Goal: Find specific page/section: Find specific page/section

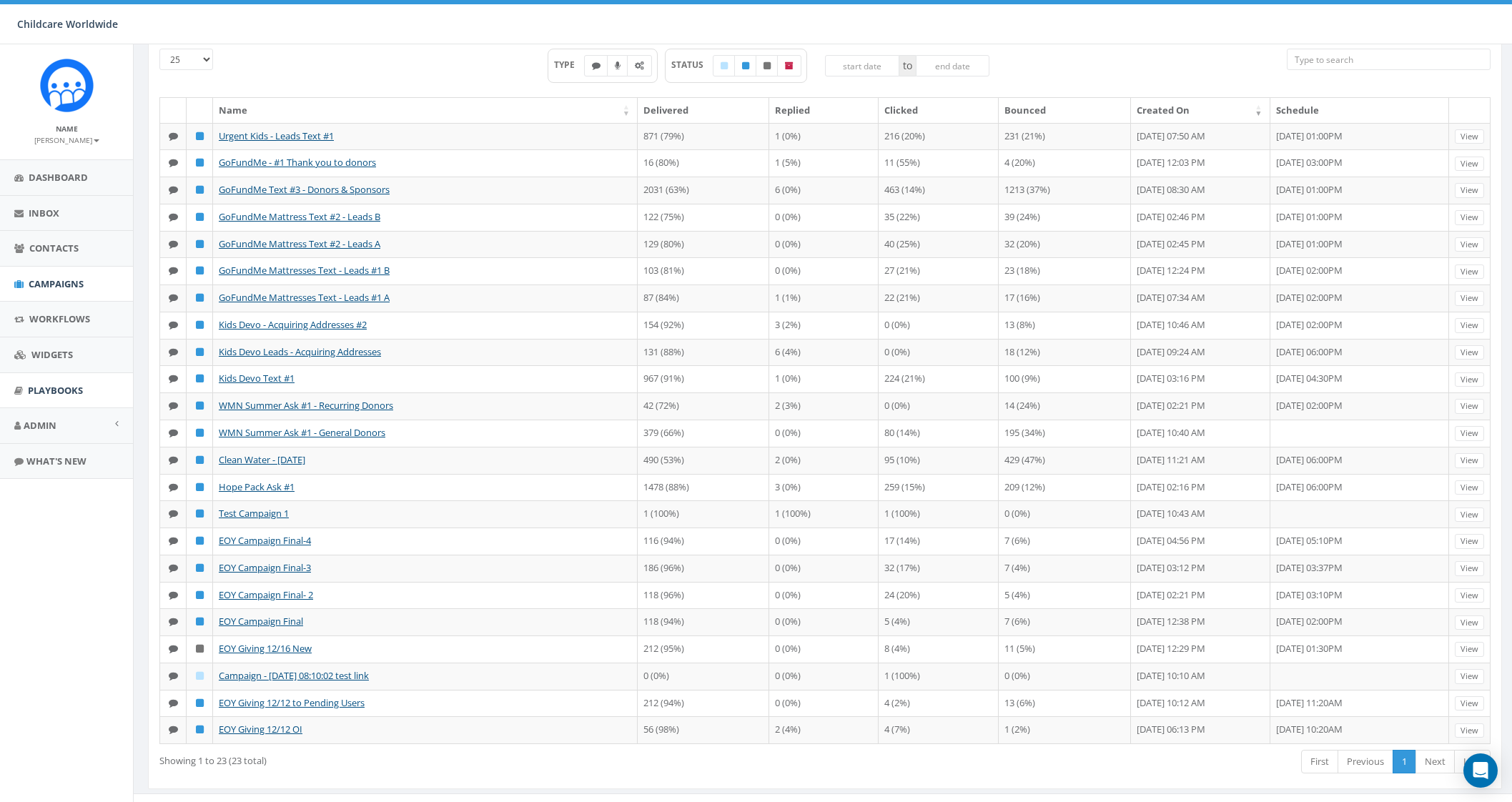
scroll to position [88, 0]
click at [17, 417] on link "Admin" at bounding box center [66, 426] width 133 height 35
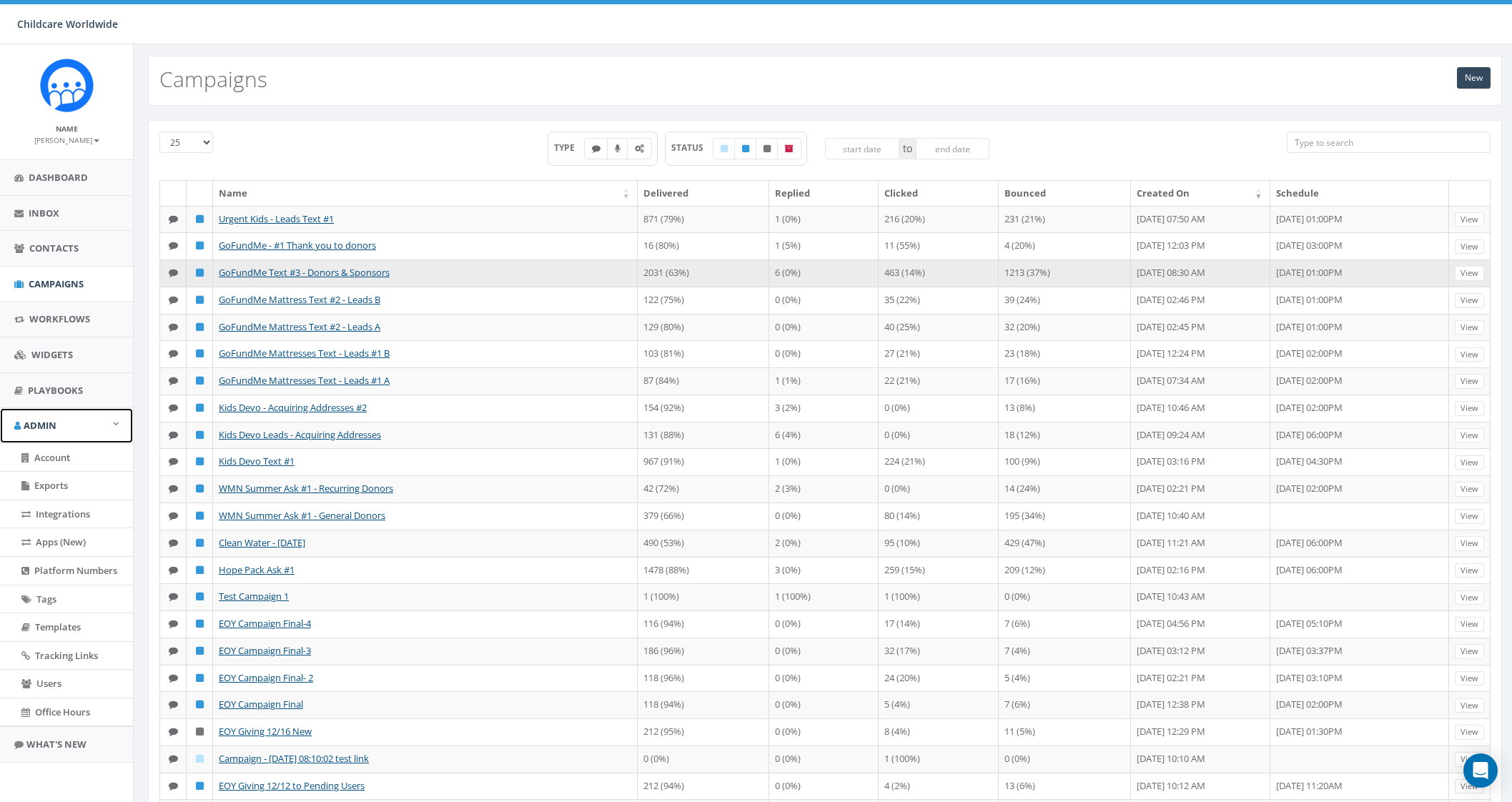
scroll to position [0, 0]
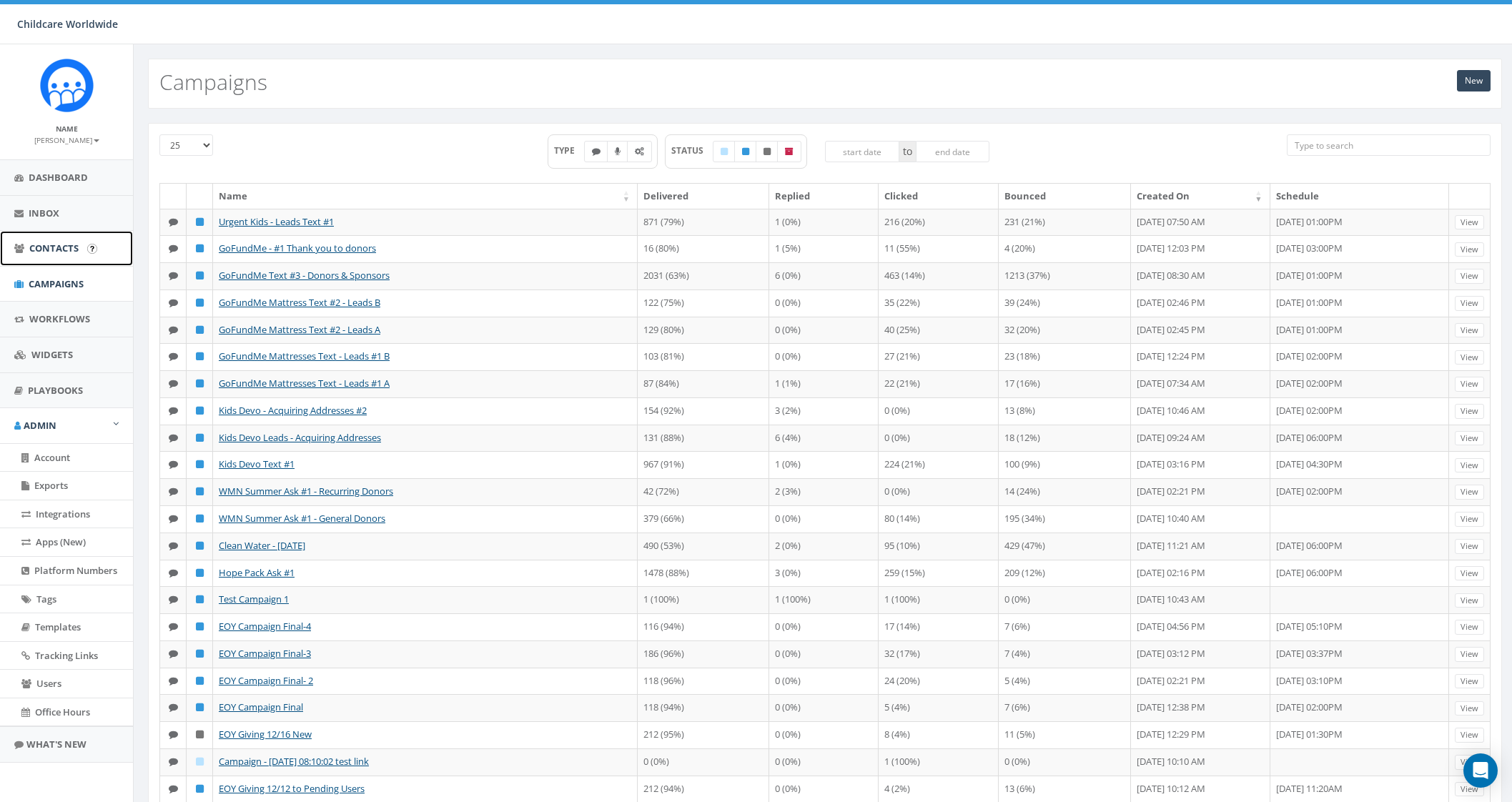
click at [57, 252] on span "Contacts" at bounding box center [54, 248] width 49 height 13
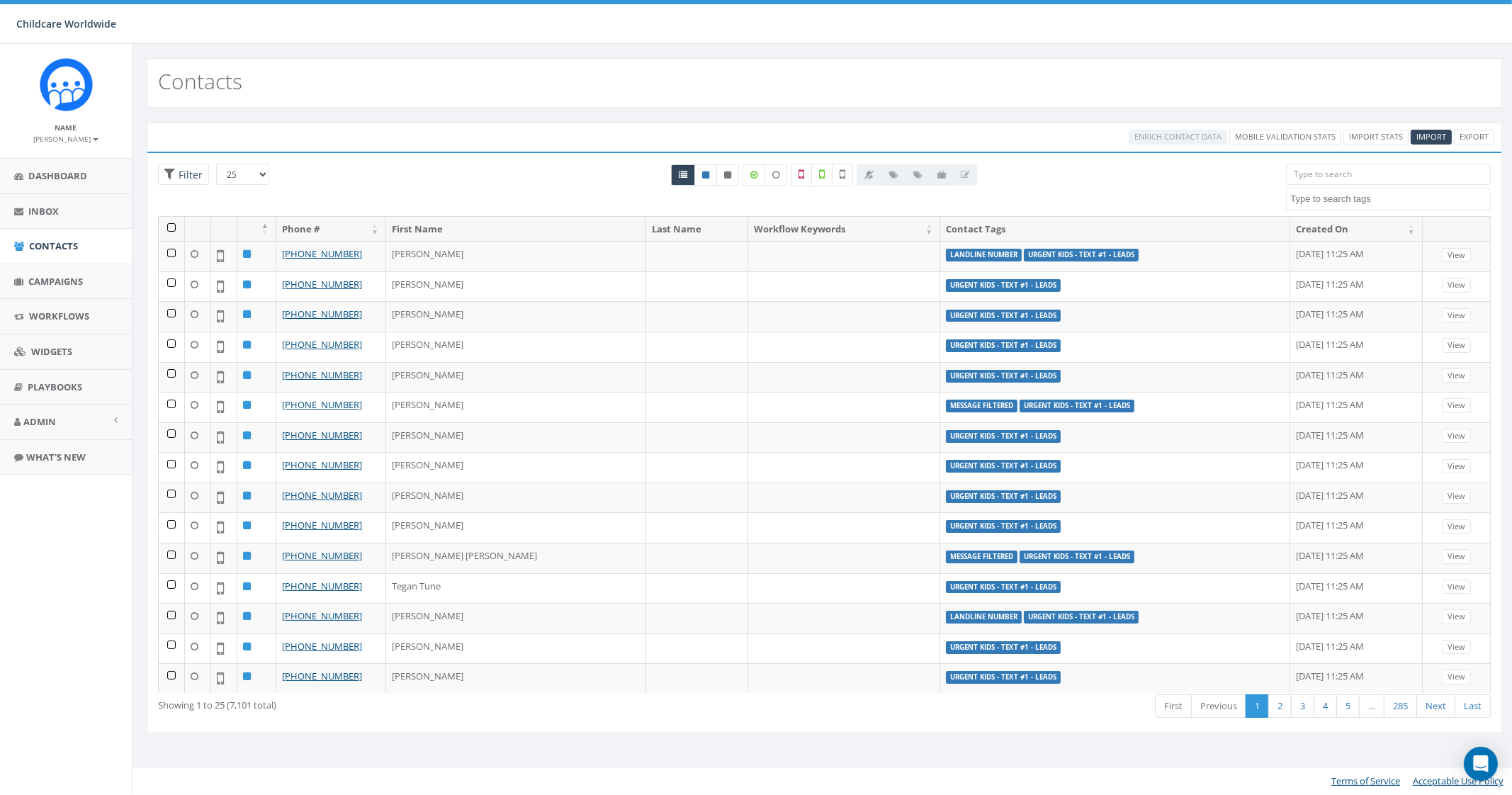
click at [1352, 200] on textarea "Search" at bounding box center [1389, 199] width 199 height 13
select select "Urgent Kids - Text #1 - Leads"
click at [729, 172] on icon at bounding box center [728, 174] width 7 height 8
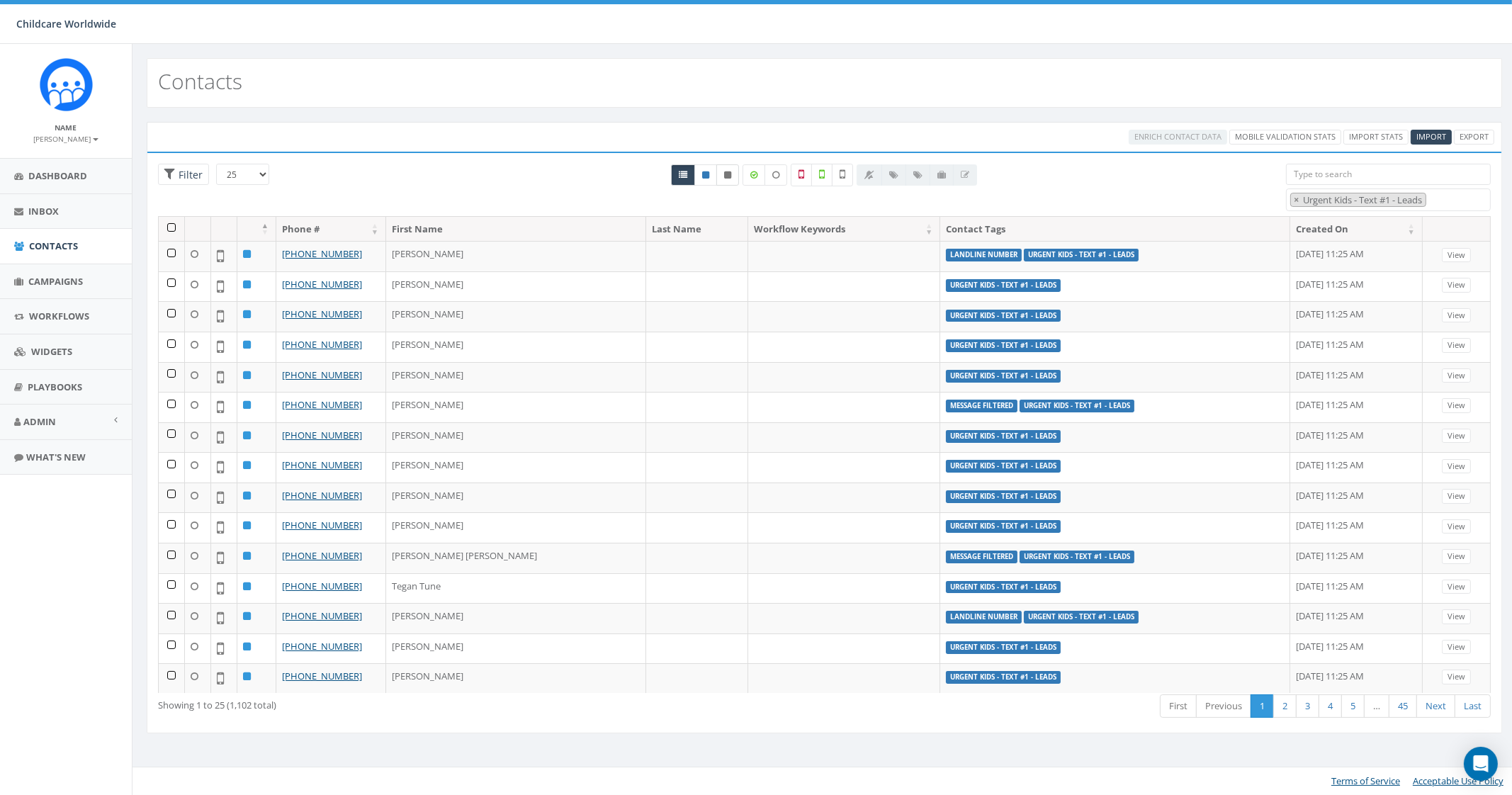
radio input "true"
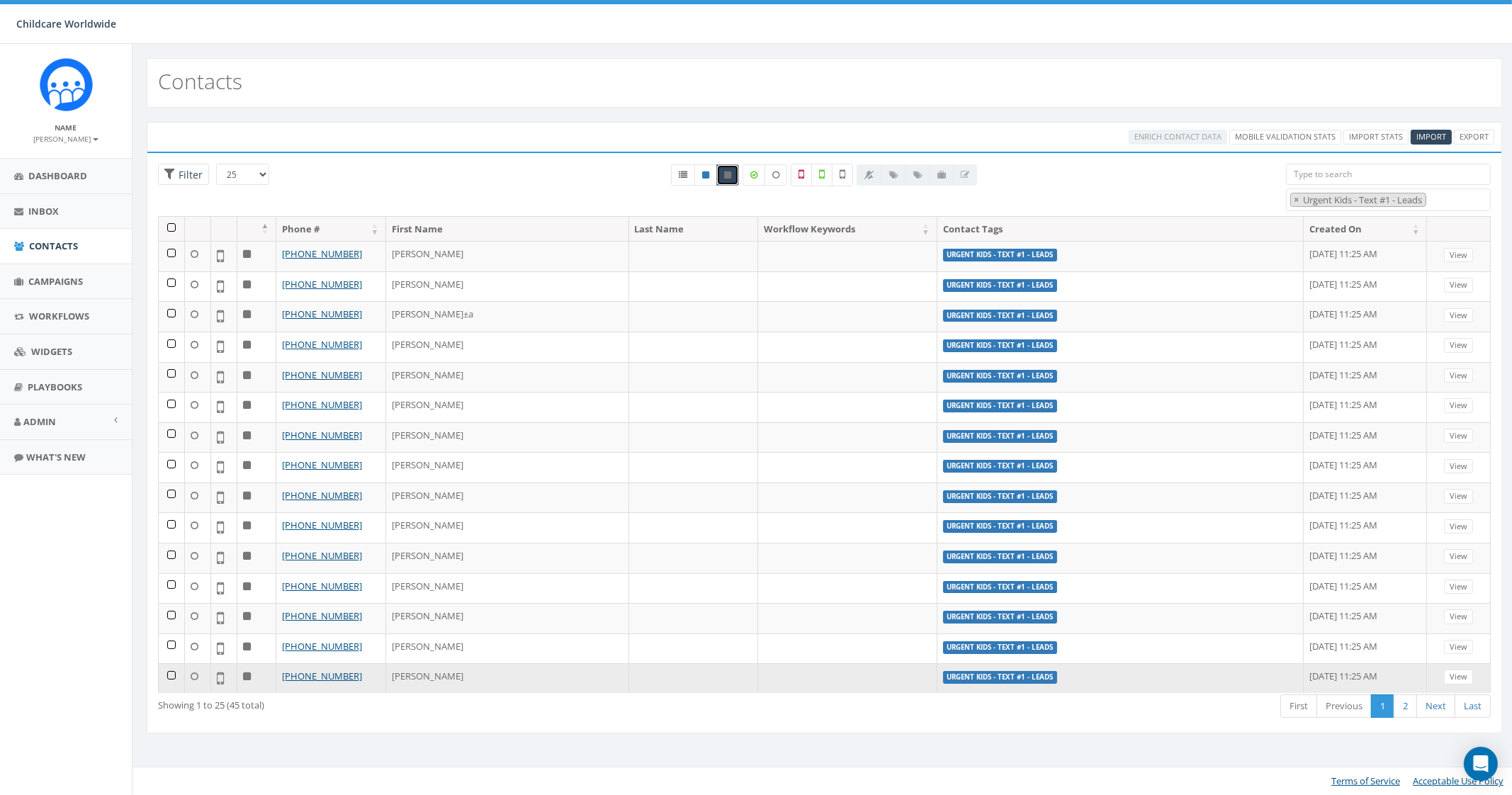
scroll to position [0, 0]
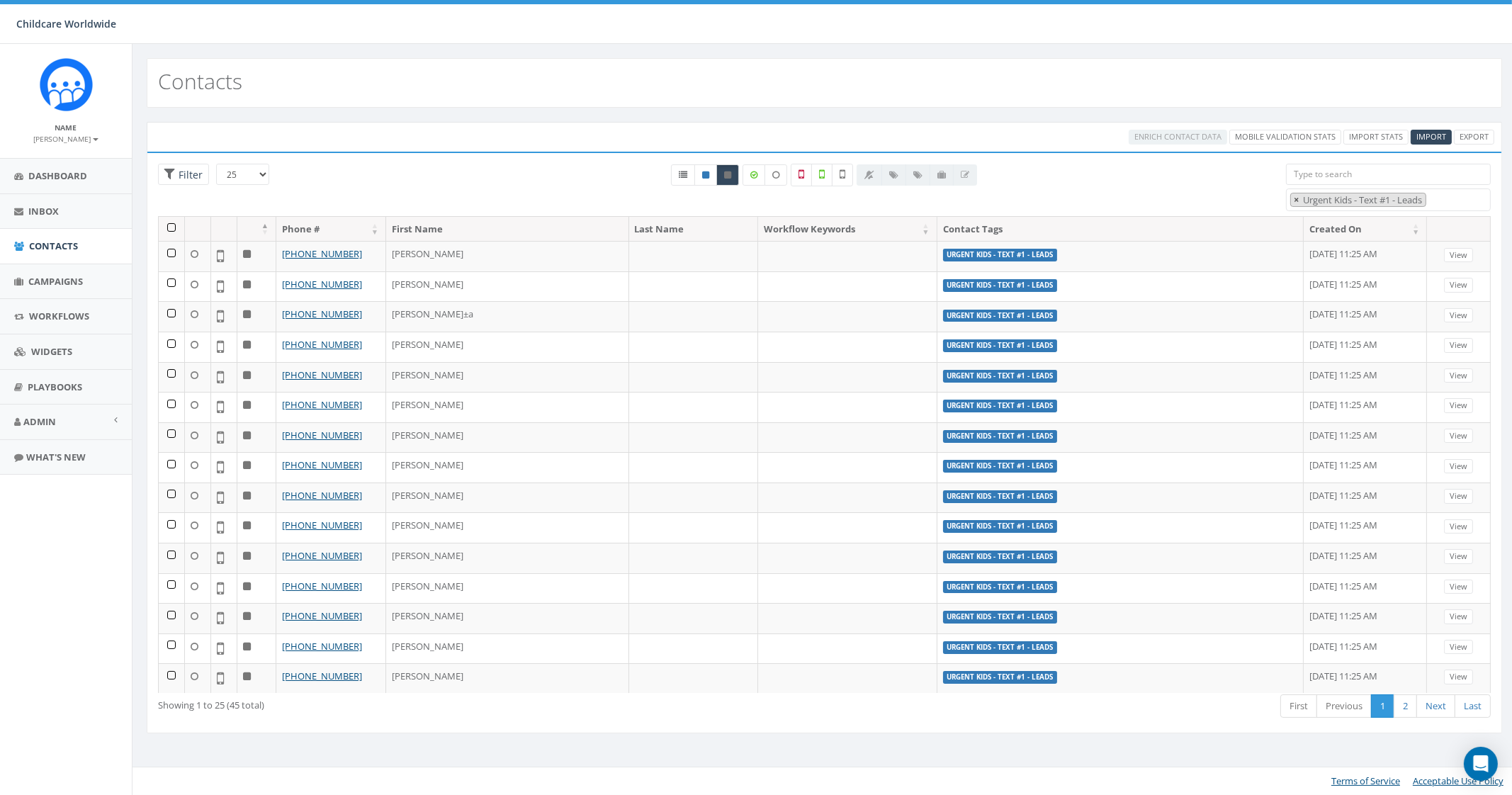
click at [1295, 199] on span "×" at bounding box center [1297, 200] width 5 height 13
select select
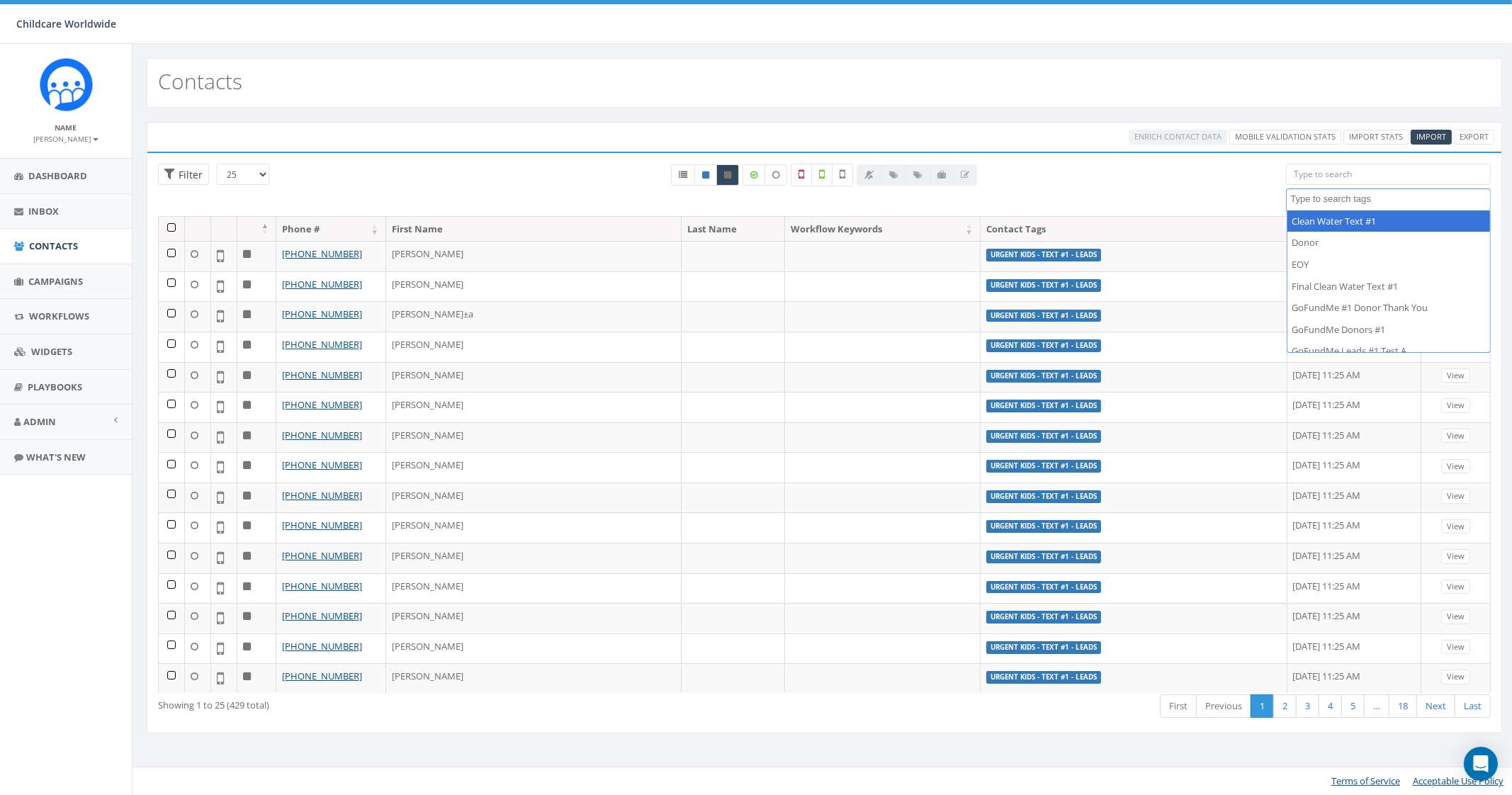
click at [1155, 211] on div "All 0 contact(s) on current page All 45 contact(s) filtered" at bounding box center [823, 190] width 903 height 52
click at [74, 429] on link "Admin" at bounding box center [66, 422] width 132 height 35
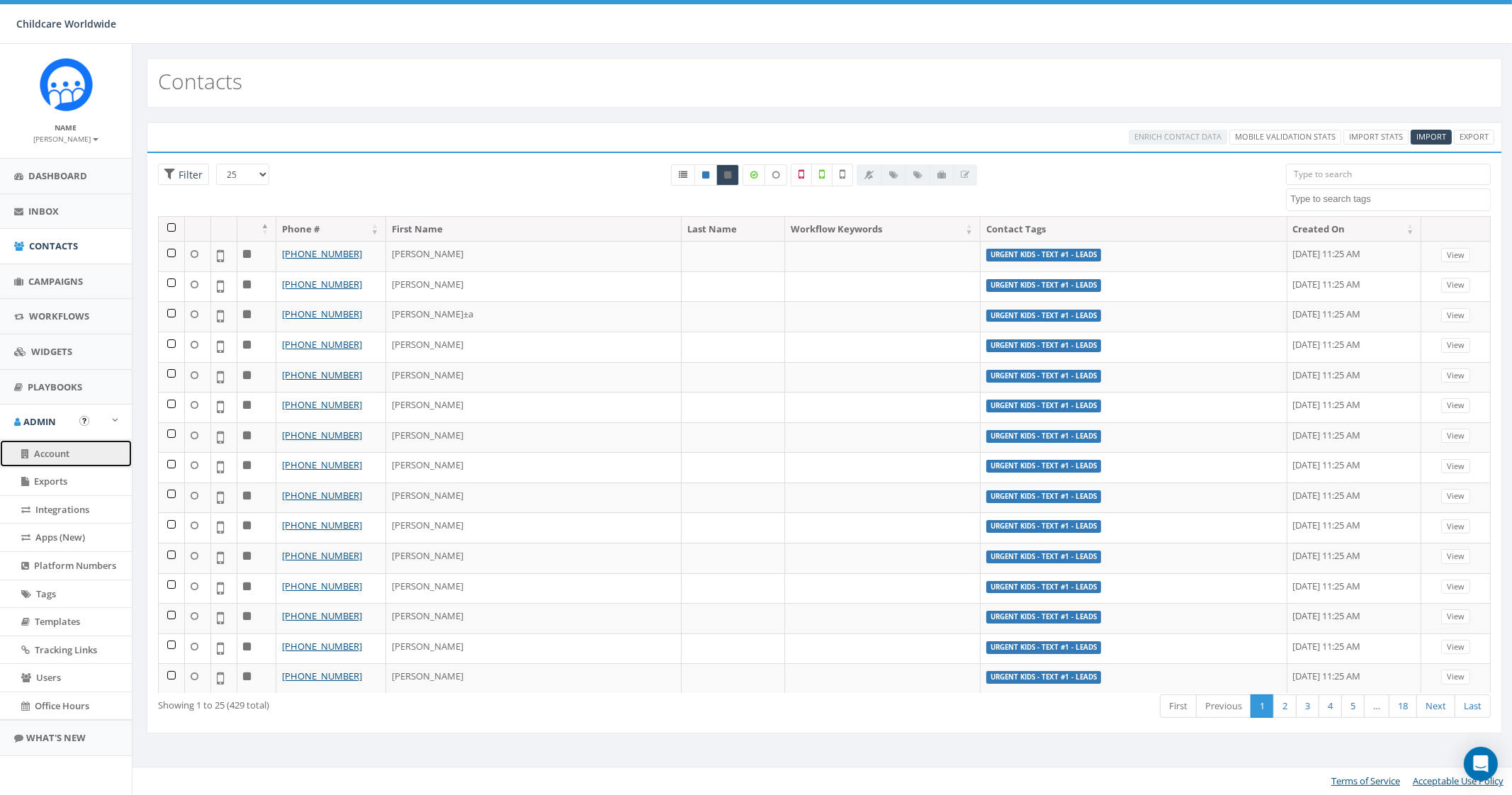
click at [64, 455] on span "Account" at bounding box center [51, 453] width 35 height 13
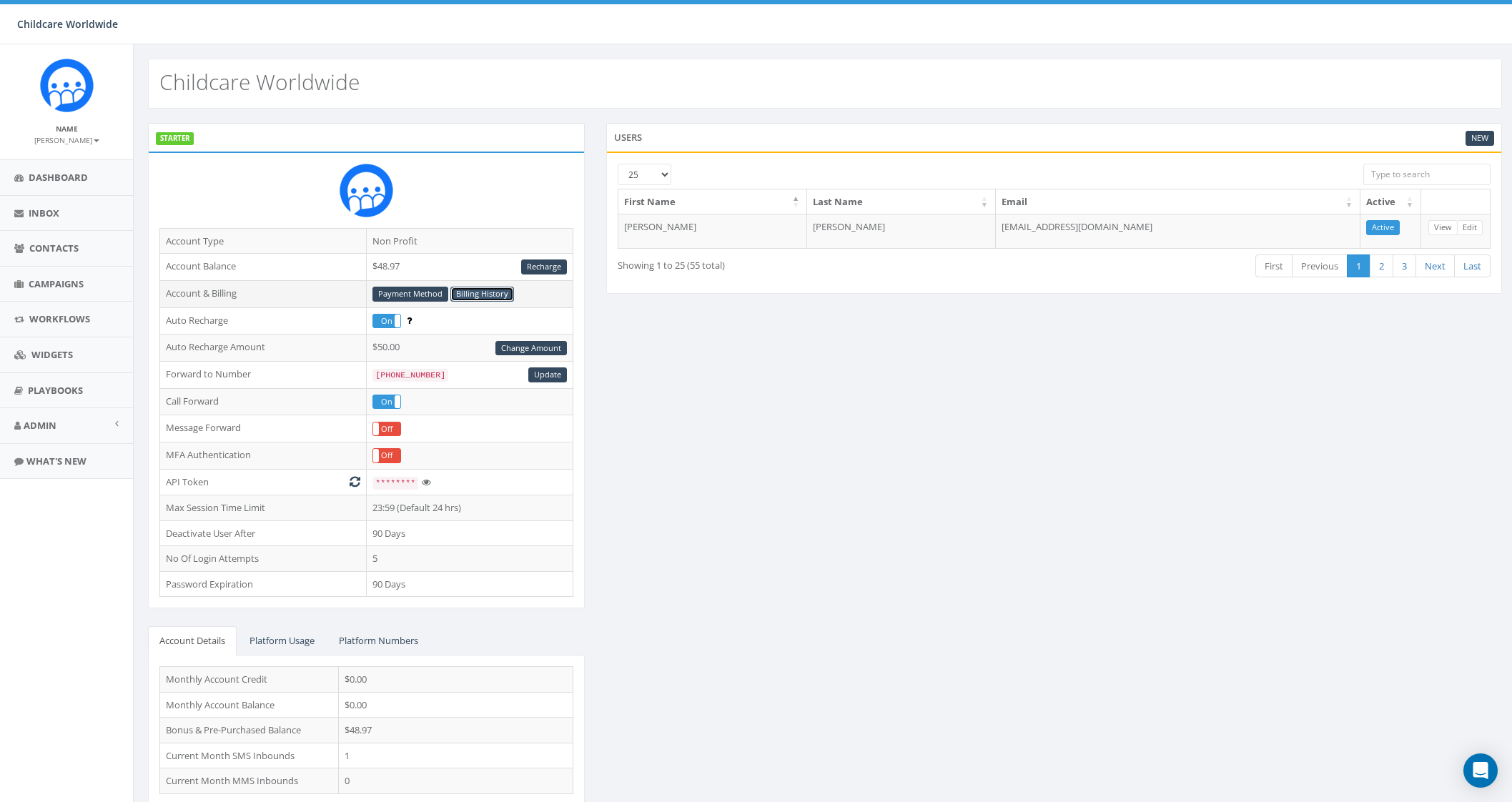
click at [476, 294] on link "Billing History" at bounding box center [482, 294] width 64 height 15
